Goal: Task Accomplishment & Management: Manage account settings

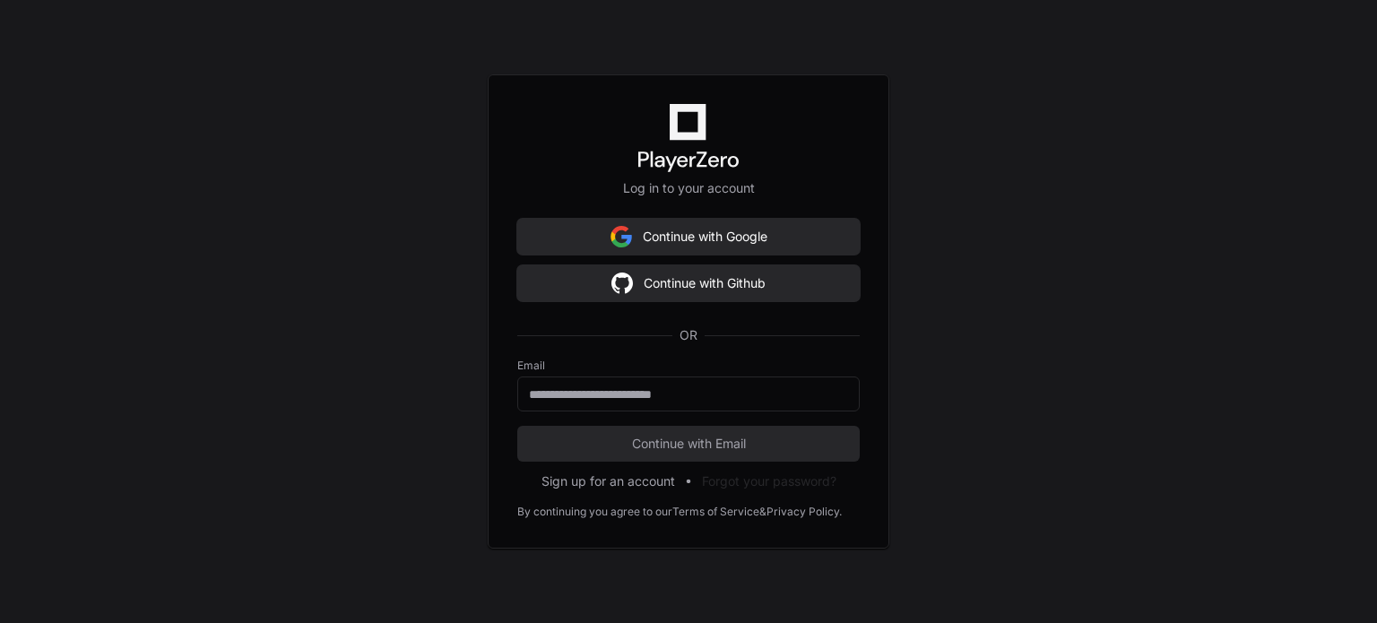
drag, startPoint x: 692, startPoint y: 243, endPoint x: 427, endPoint y: 215, distance: 265.8
click at [427, 215] on div "Log in to your account Continue with Google Continue with Github OR Email Conti…" at bounding box center [688, 311] width 1377 height 623
click at [692, 289] on button "Continue with Github" at bounding box center [688, 283] width 342 height 36
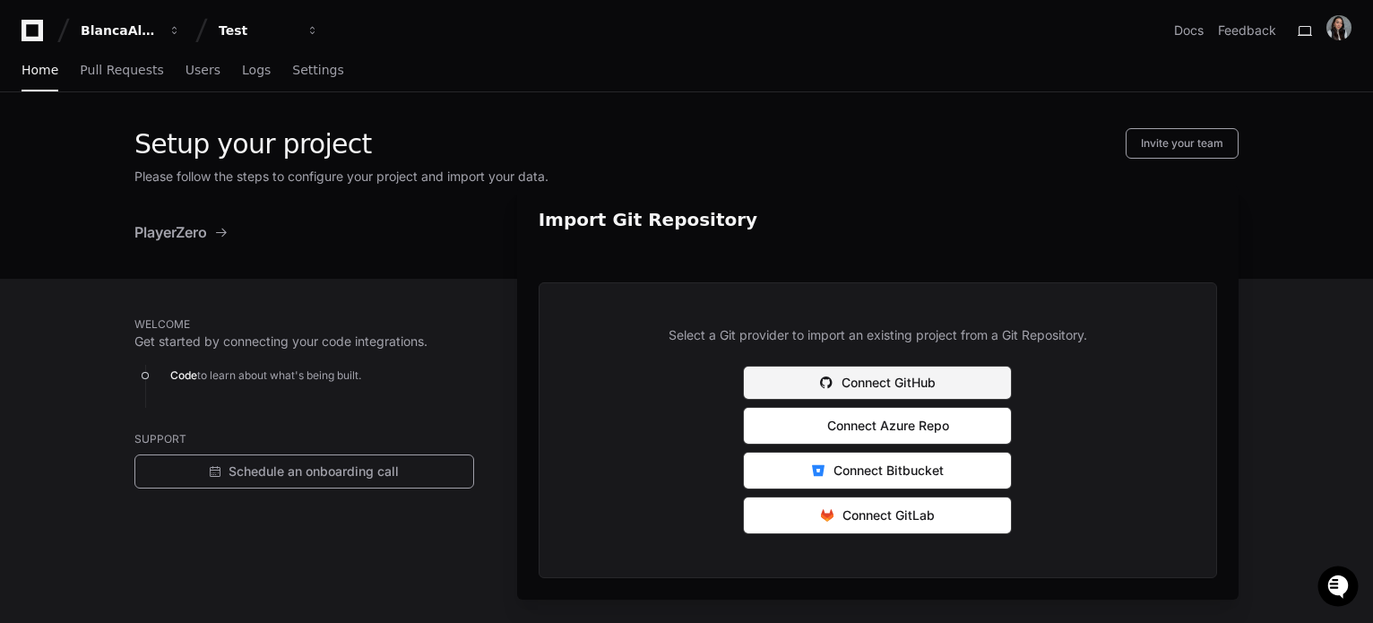
click at [858, 380] on button "Connect GitHub" at bounding box center [877, 383] width 269 height 34
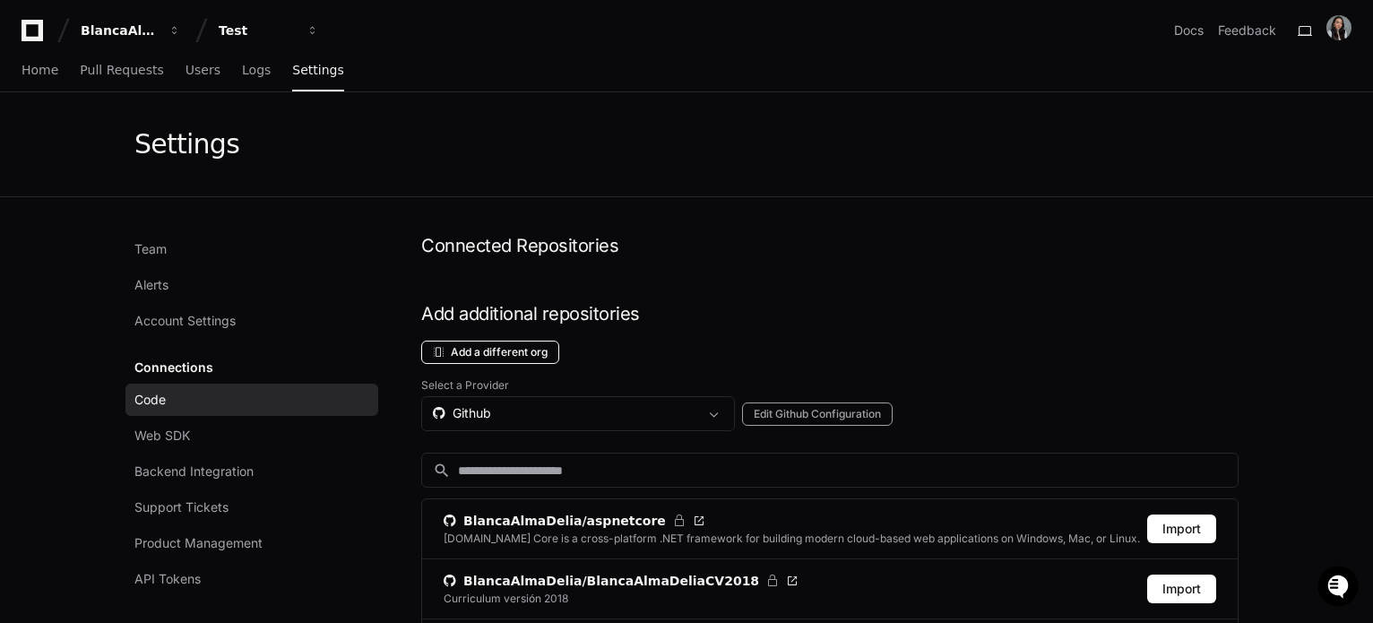
click at [534, 350] on button "Add a different org" at bounding box center [490, 352] width 138 height 23
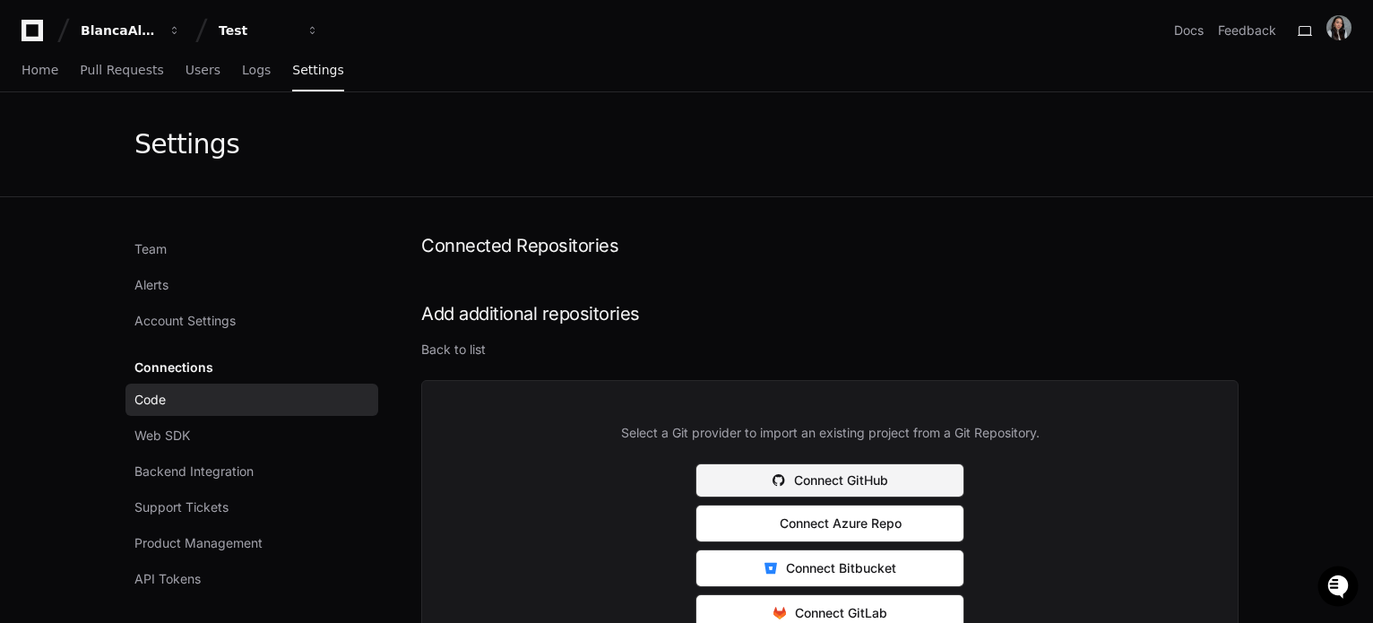
click at [871, 476] on button "Connect GitHub" at bounding box center [829, 480] width 269 height 34
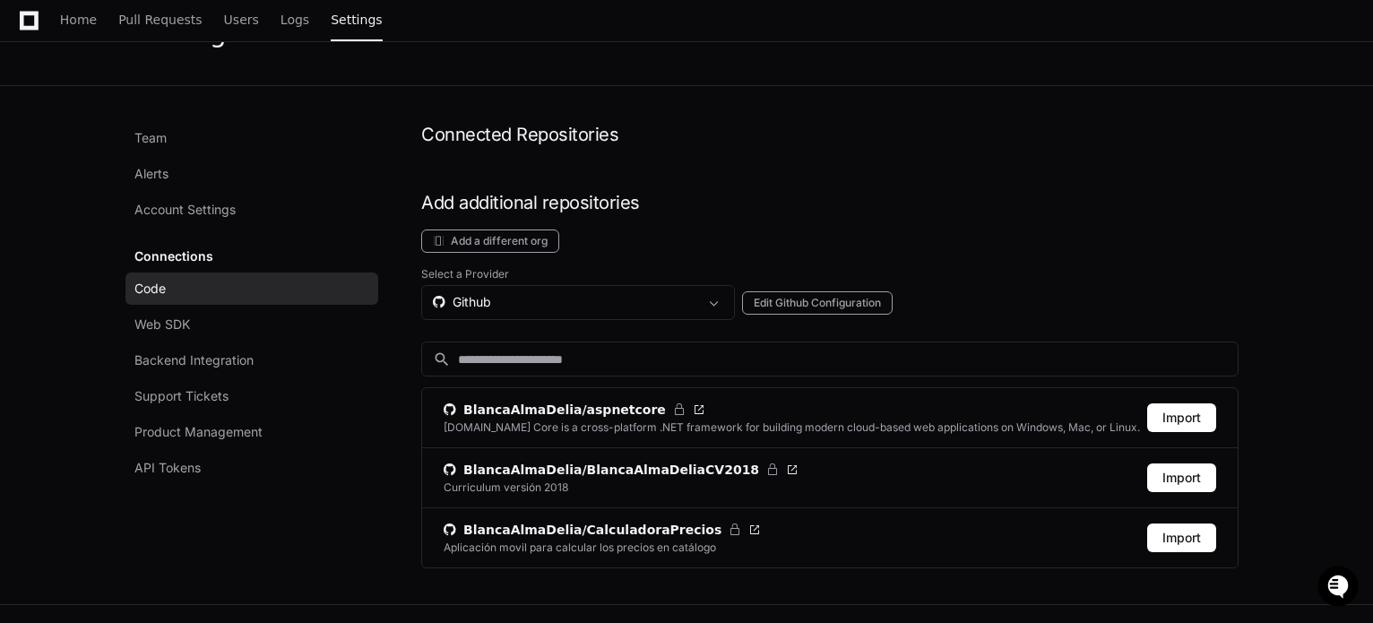
scroll to position [117, 0]
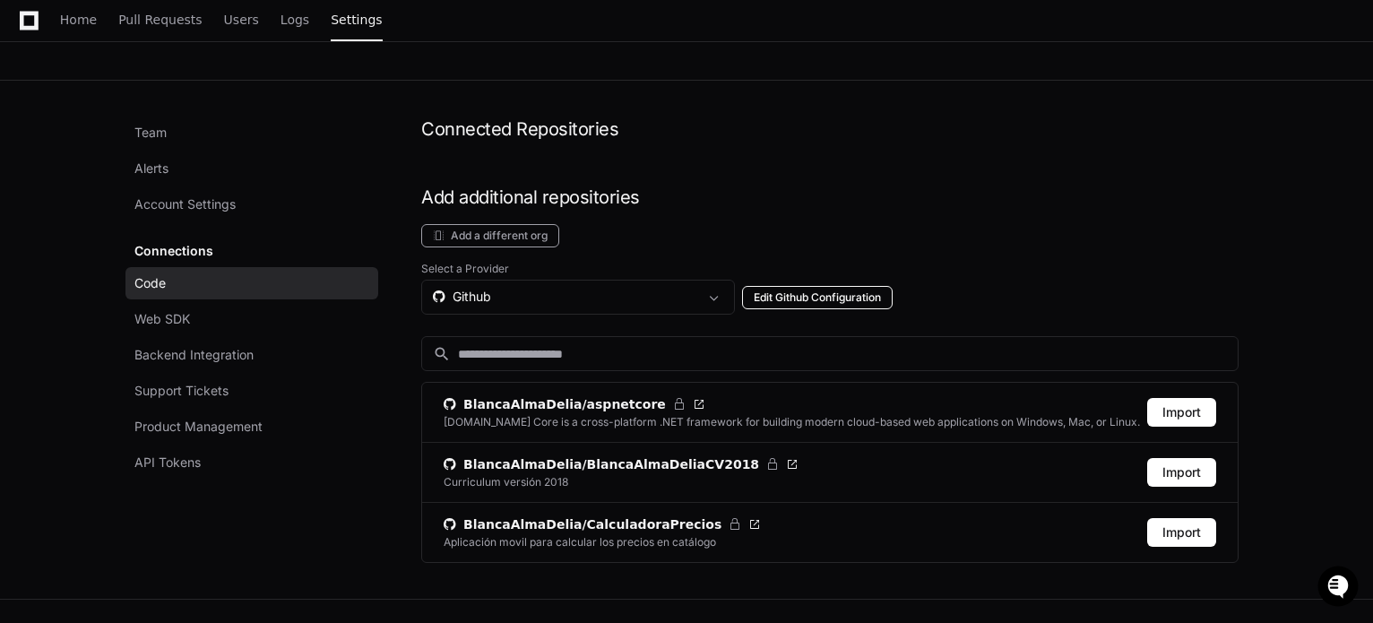
click at [816, 296] on button "Edit Github Configuration" at bounding box center [817, 297] width 151 height 23
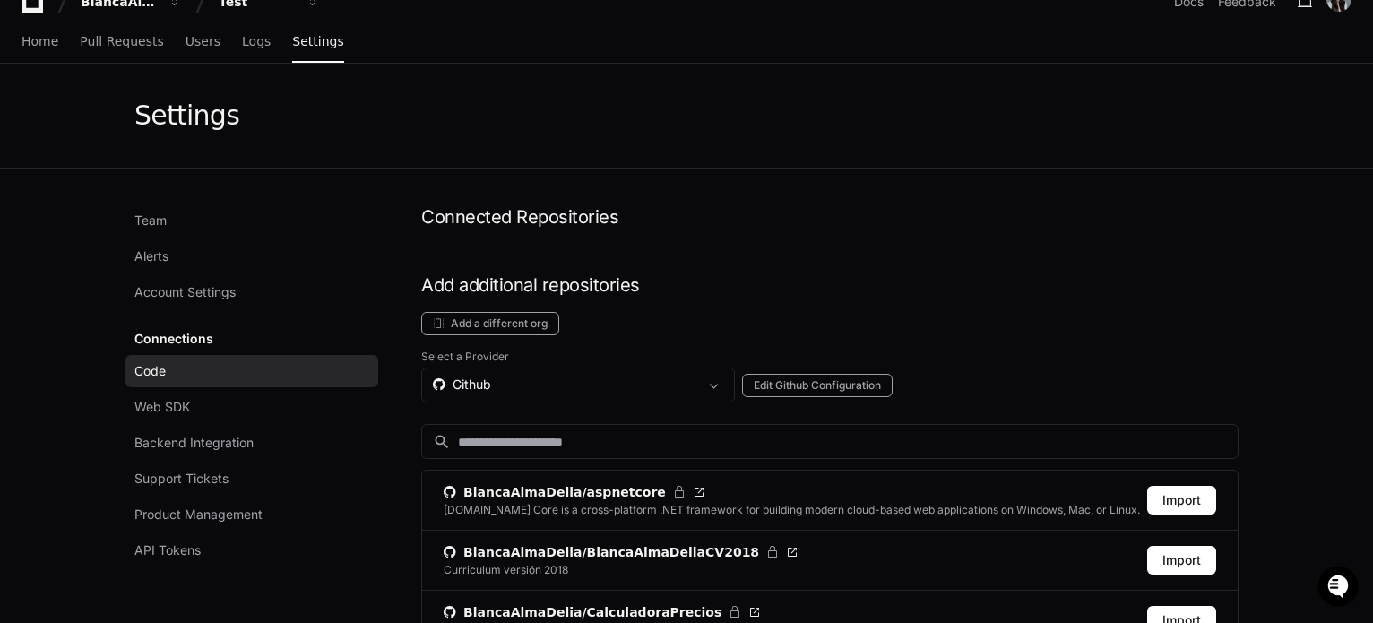
scroll to position [10, 0]
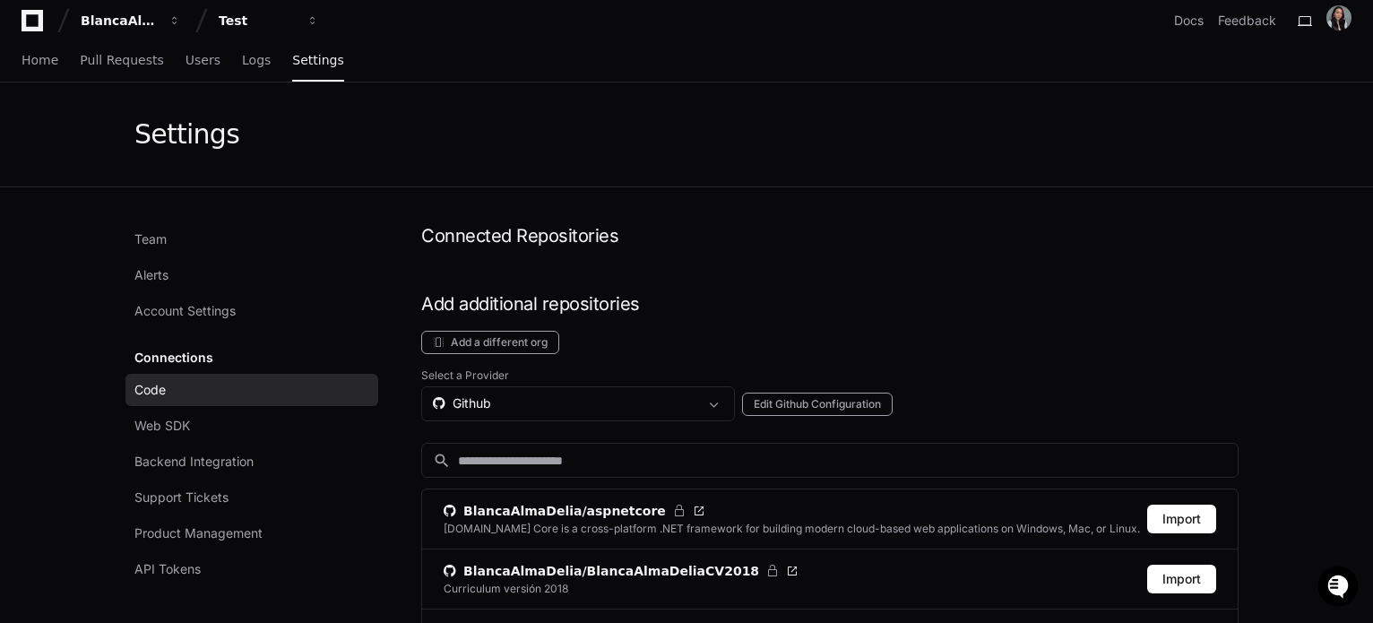
click at [203, 362] on div "Connections Code Web SDK Backend Integration Support Tickets Product Management…" at bounding box center [251, 463] width 253 height 244
click at [190, 433] on span "Web SDK" at bounding box center [162, 426] width 56 height 18
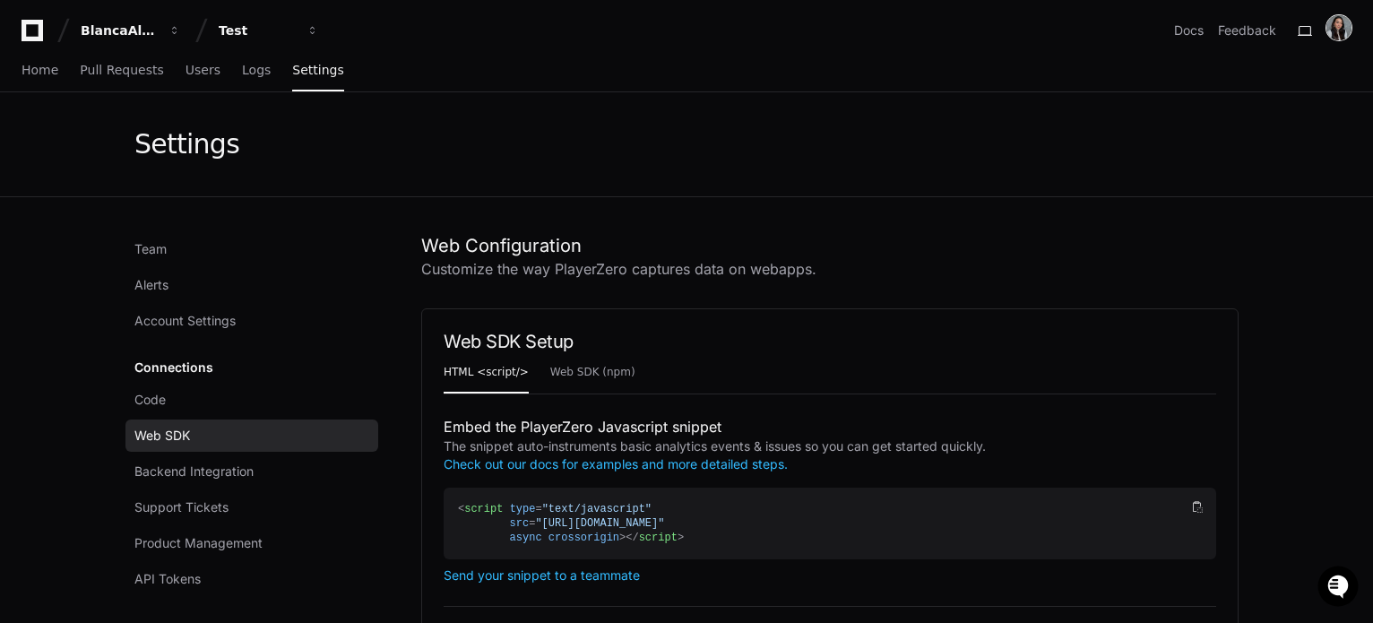
click at [1344, 35] on img at bounding box center [1338, 27] width 25 height 25
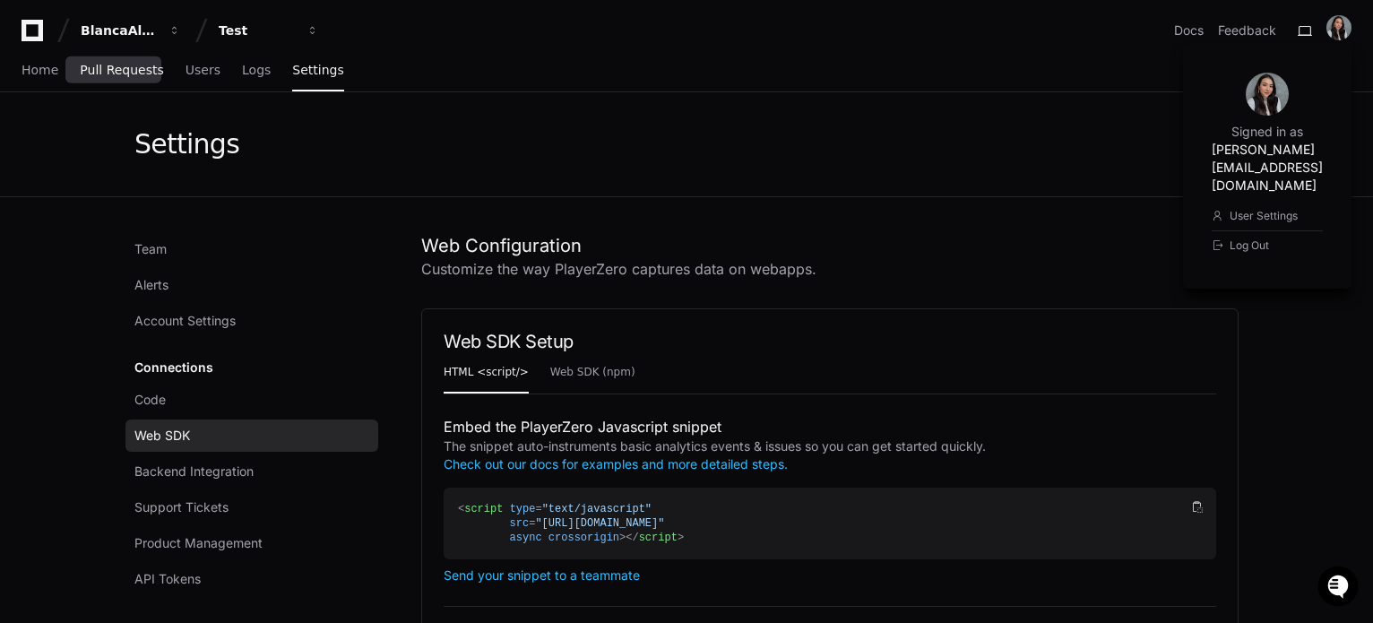
click at [129, 65] on span "Pull Requests" at bounding box center [121, 70] width 83 height 11
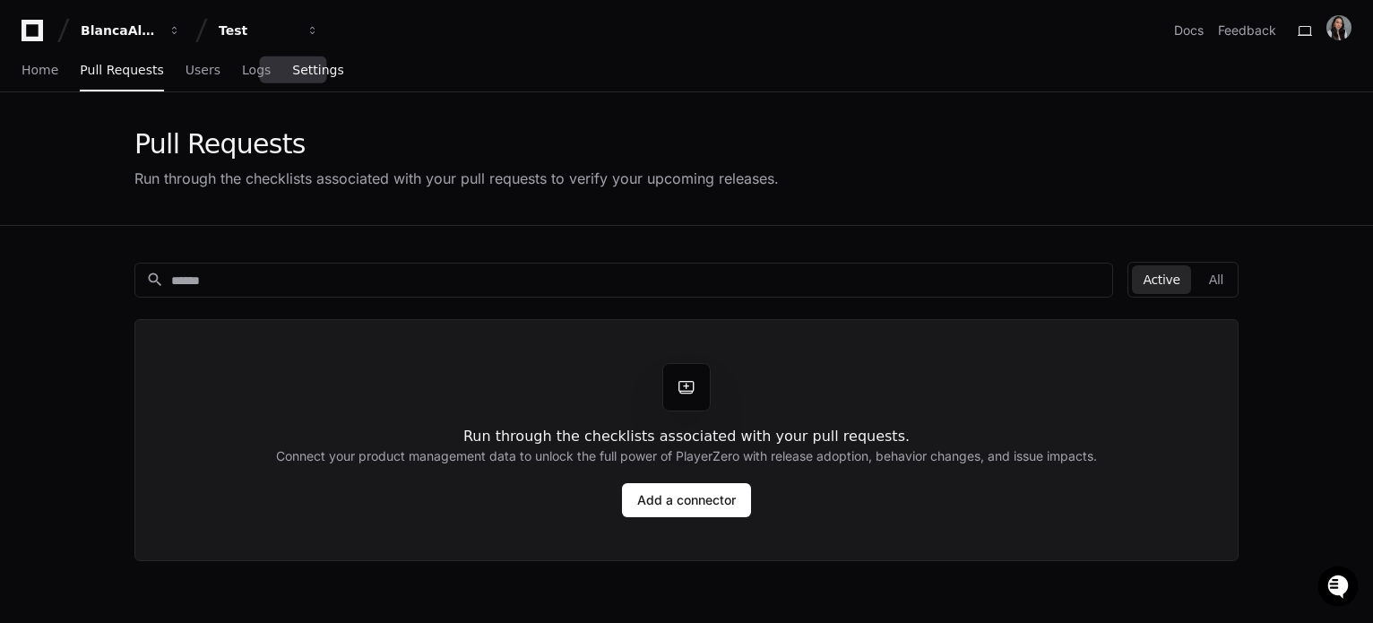
click at [301, 73] on span "Settings" at bounding box center [317, 70] width 51 height 11
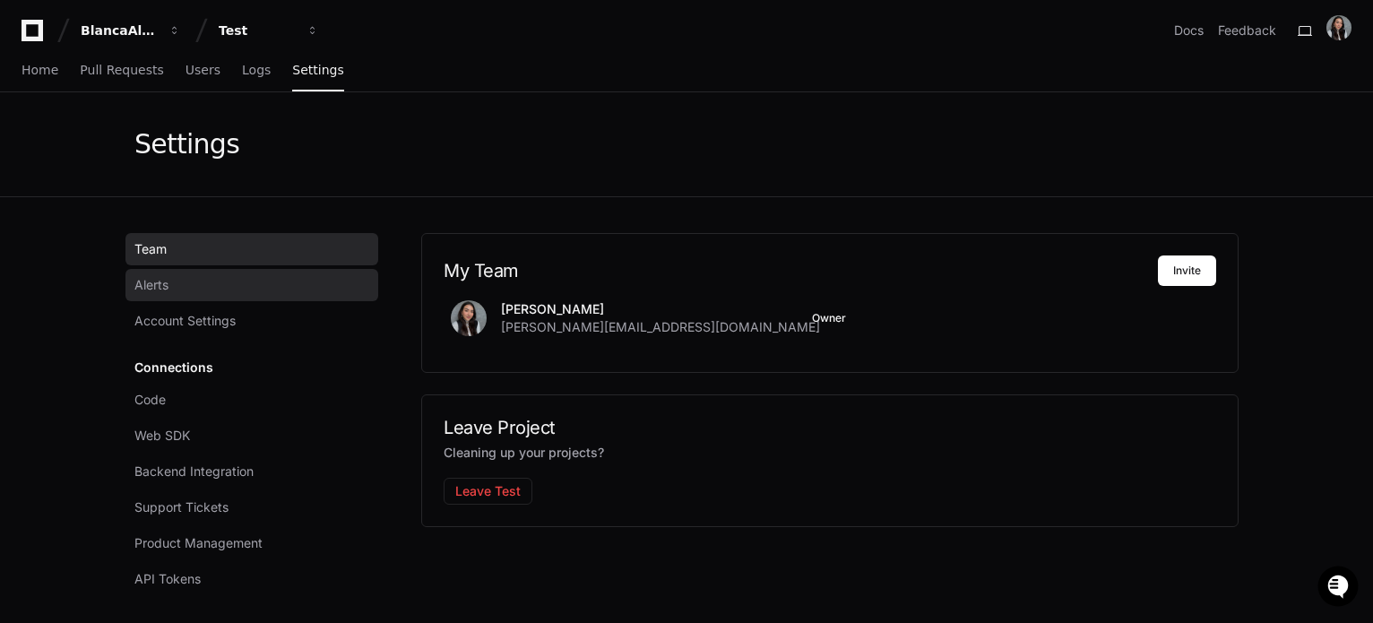
click at [217, 292] on link "Alerts" at bounding box center [251, 285] width 253 height 32
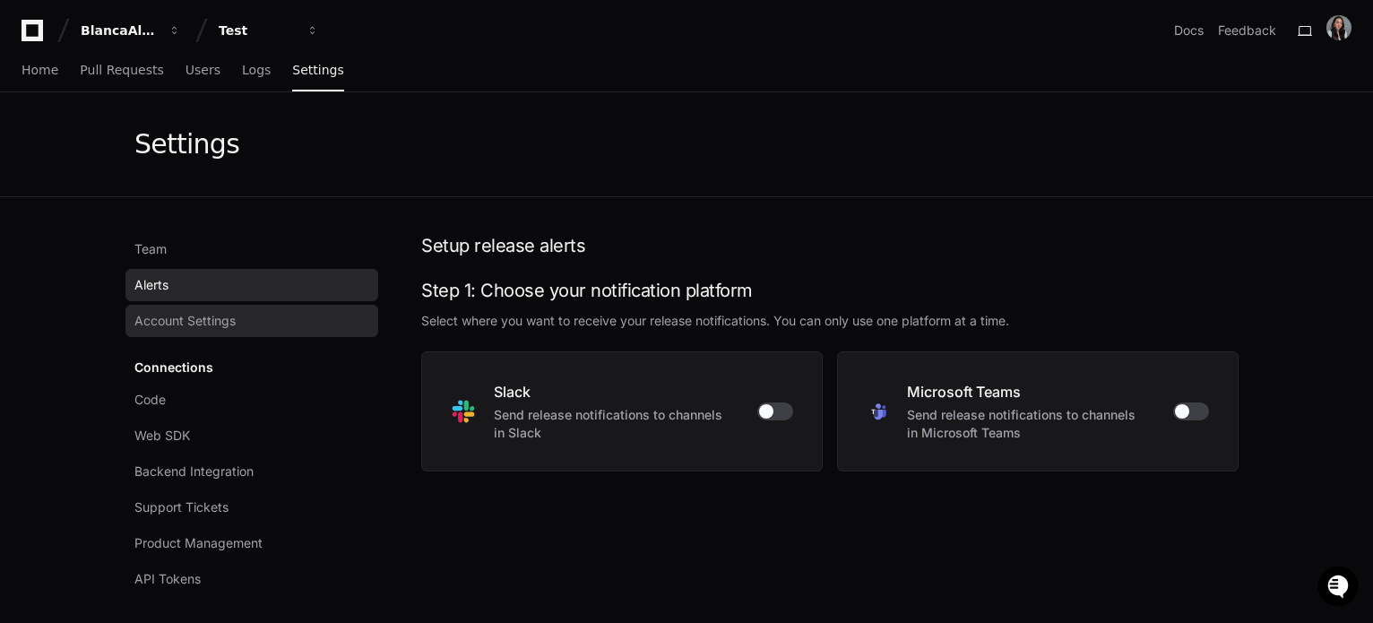
click at [212, 318] on span "Account Settings" at bounding box center [184, 321] width 101 height 18
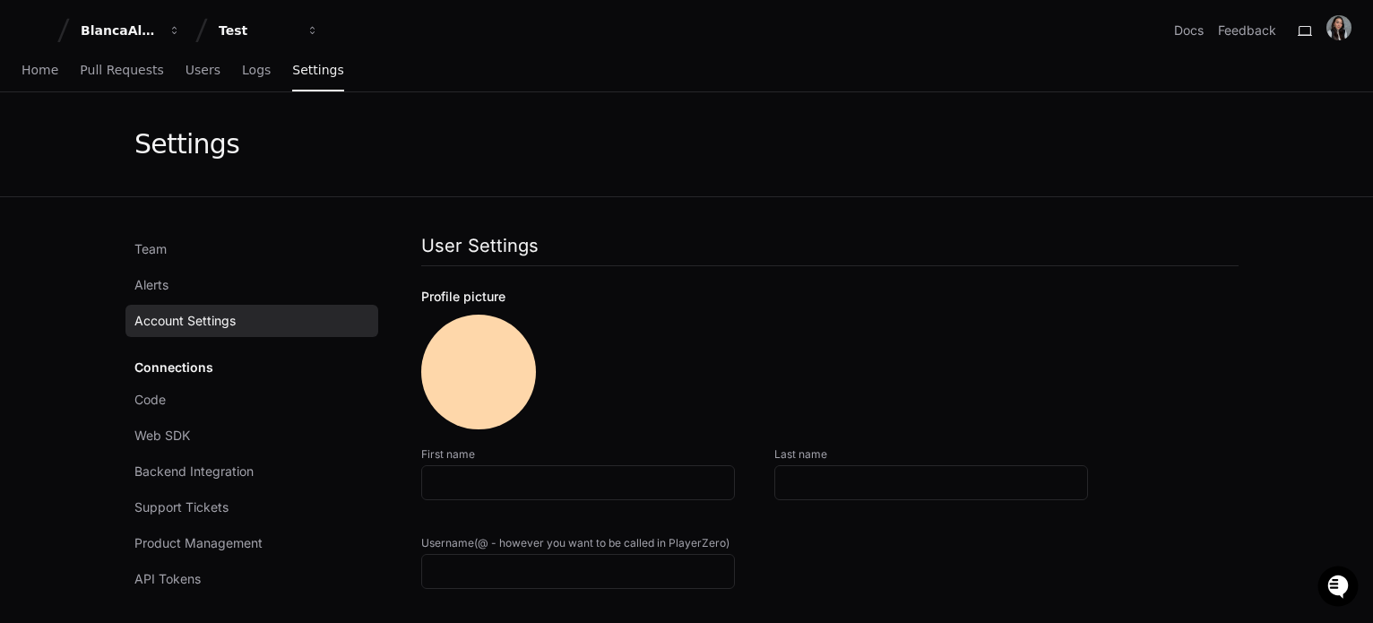
type input "******"
type input "**********"
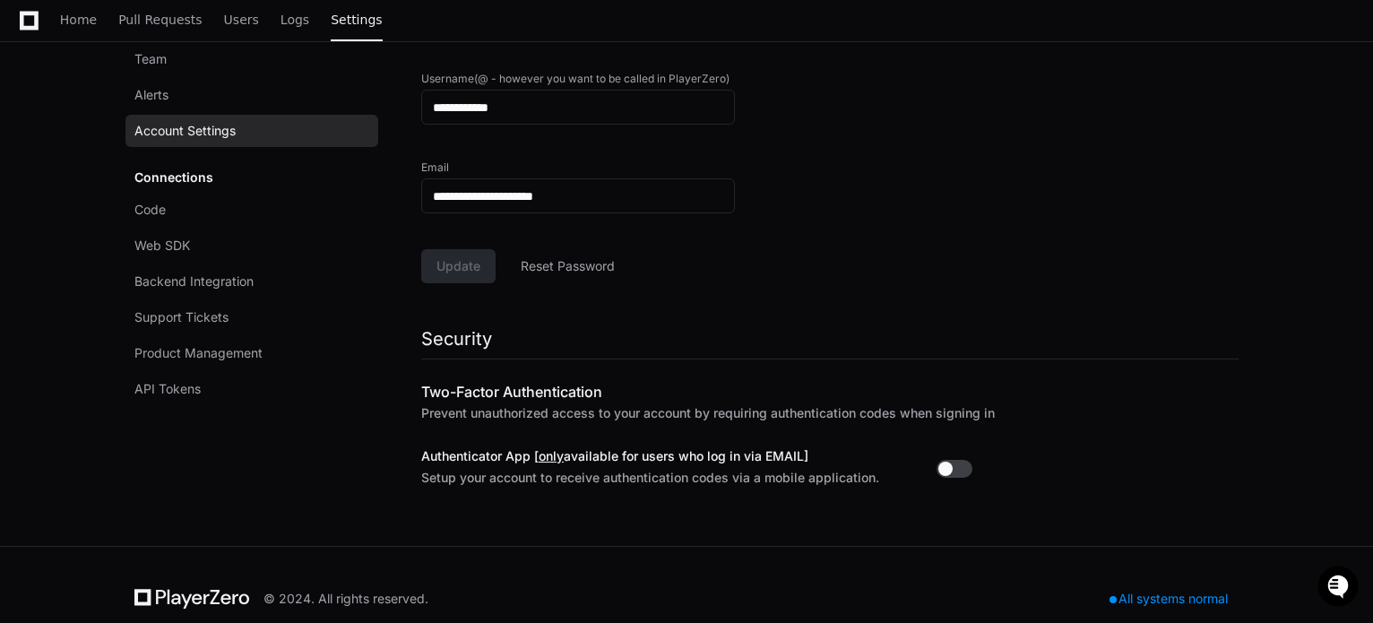
scroll to position [492, 0]
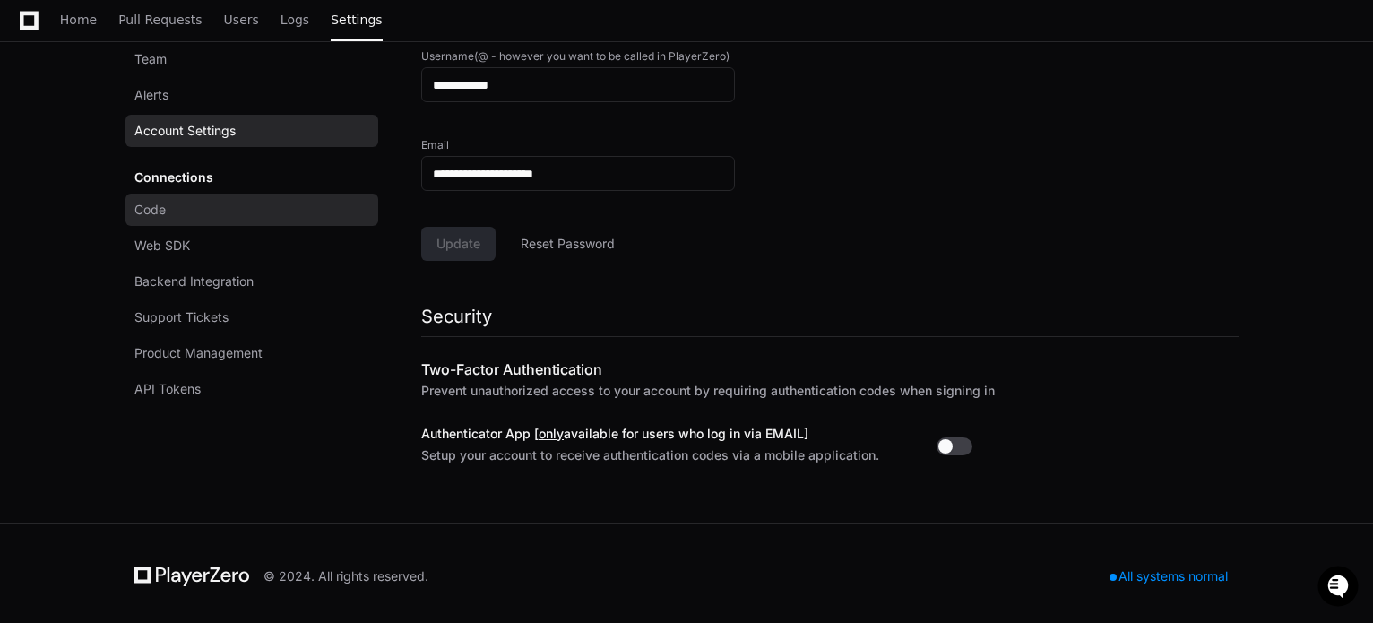
click at [208, 196] on link "Code" at bounding box center [251, 210] width 253 height 32
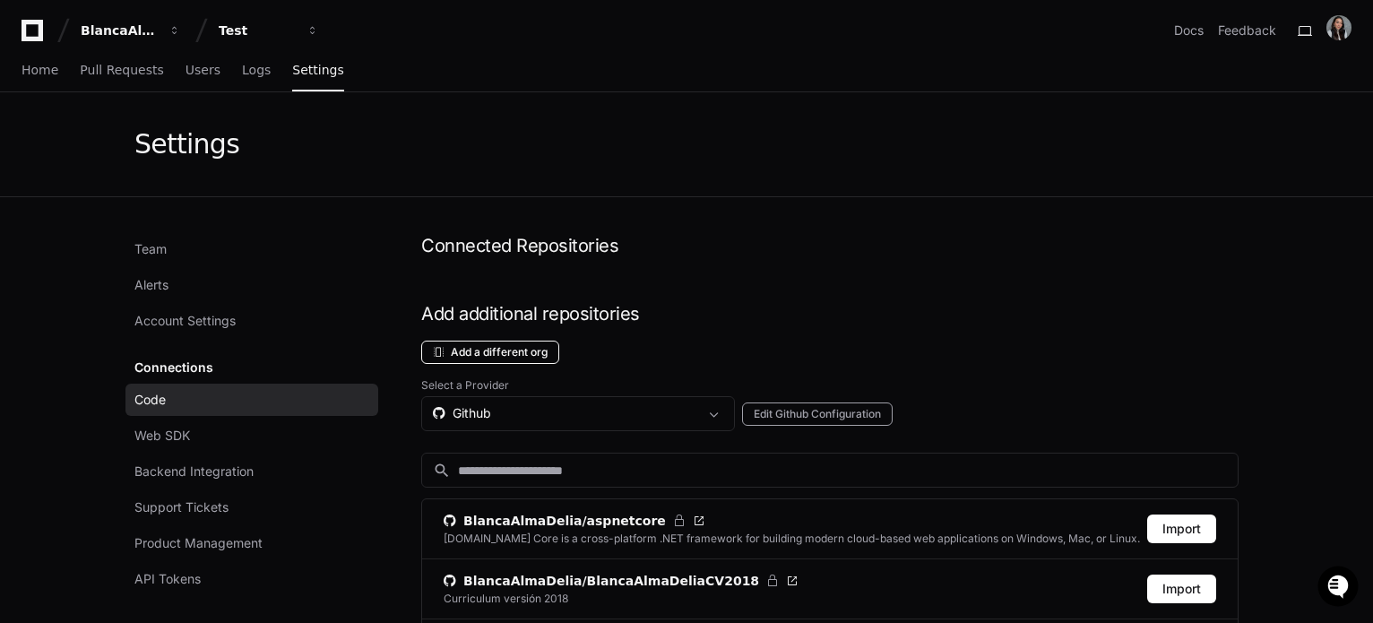
click at [534, 351] on button "Add a different org" at bounding box center [490, 352] width 138 height 23
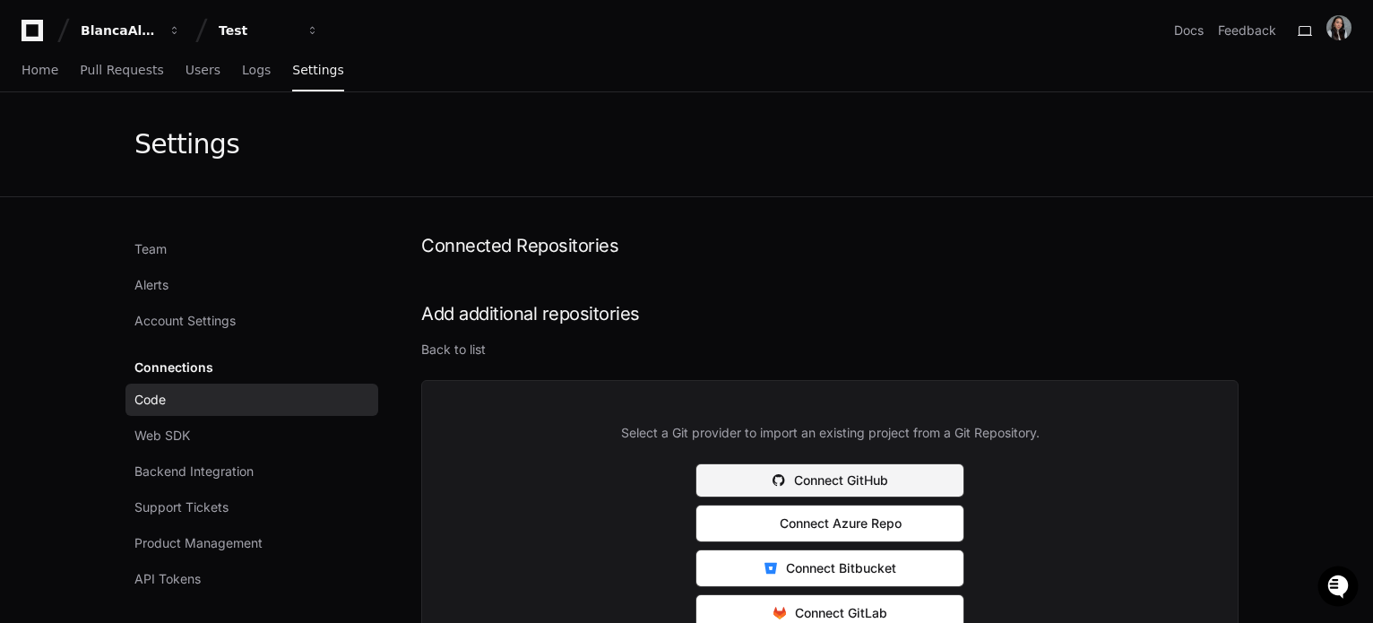
click at [890, 475] on button "Connect GitHub" at bounding box center [829, 480] width 269 height 34
